Goal: Go to known website: Access a specific website the user already knows

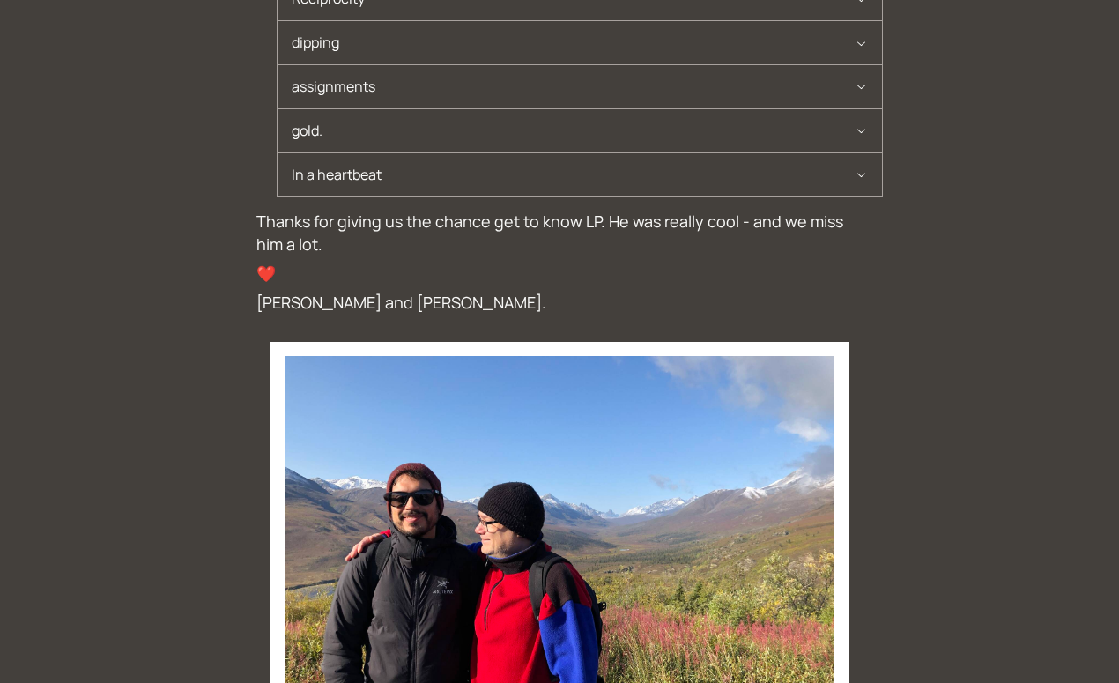
scroll to position [374, 0]
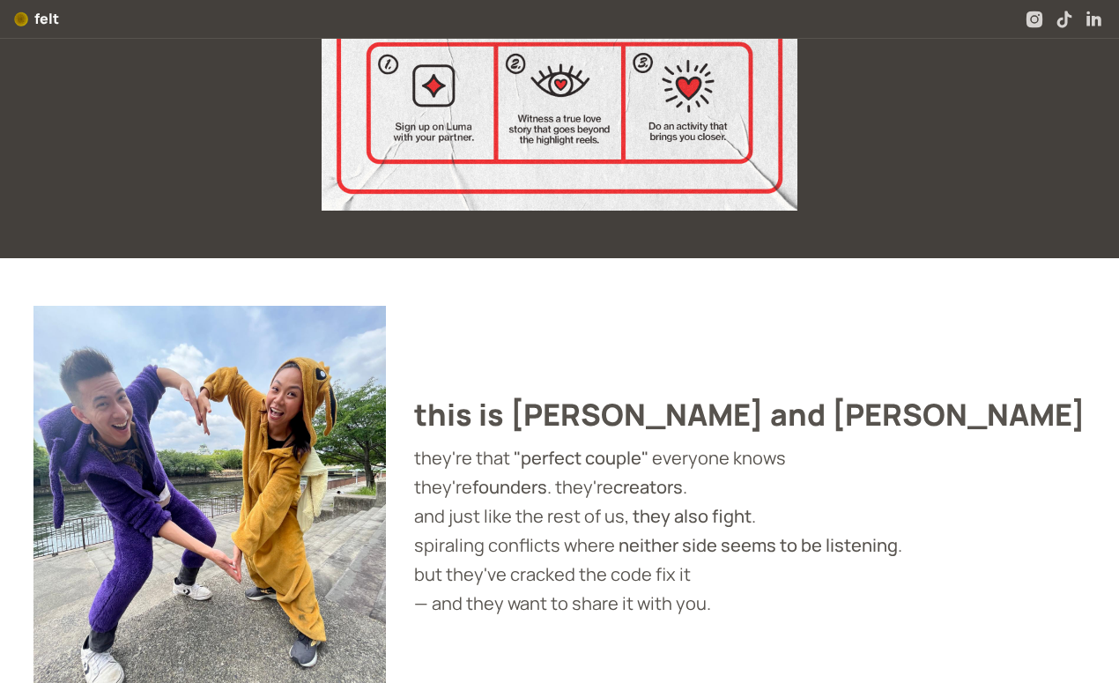
scroll to position [344, 0]
